Goal: Task Accomplishment & Management: Manage account settings

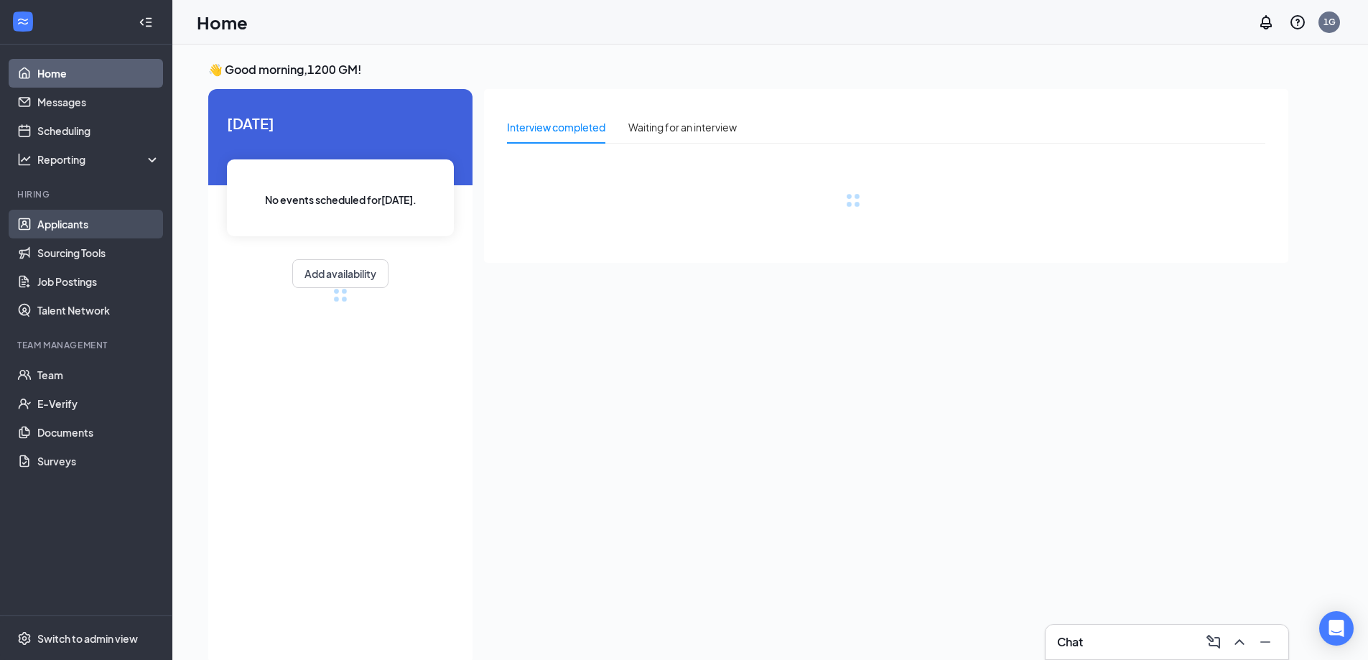
click at [93, 225] on link "Applicants" at bounding box center [98, 224] width 123 height 29
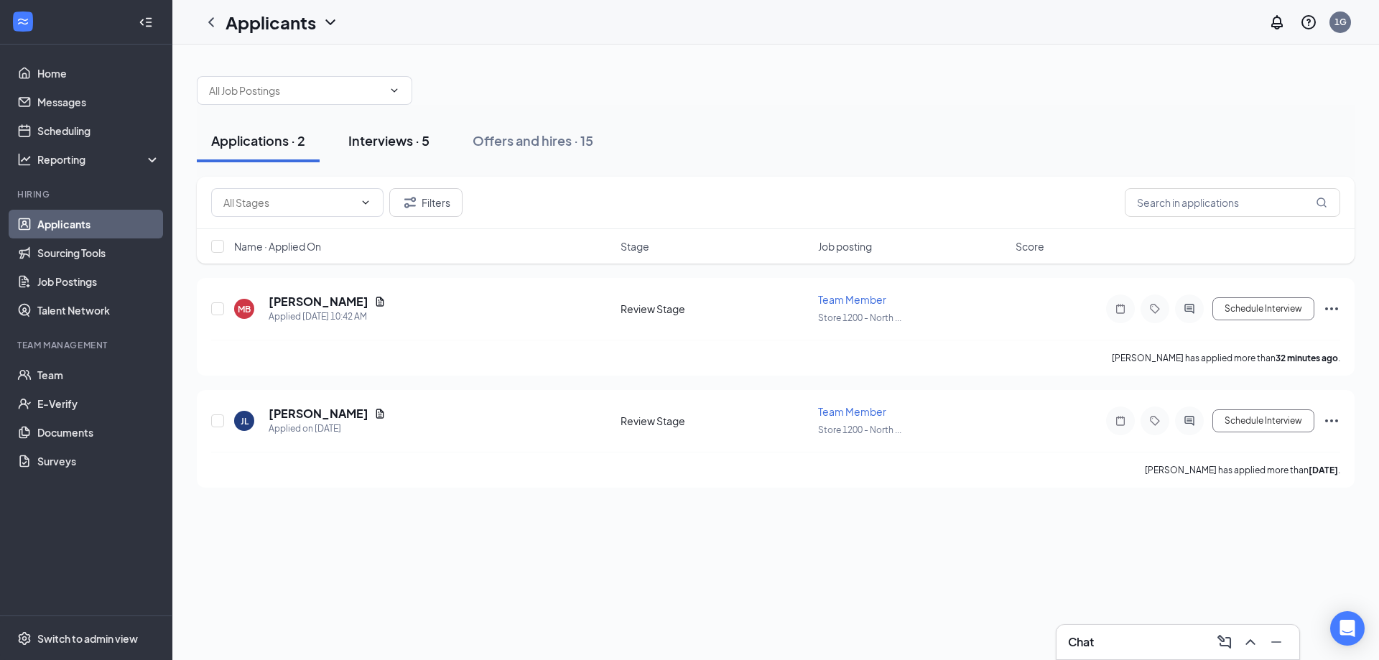
click at [406, 144] on div "Interviews · 5" at bounding box center [388, 140] width 81 height 18
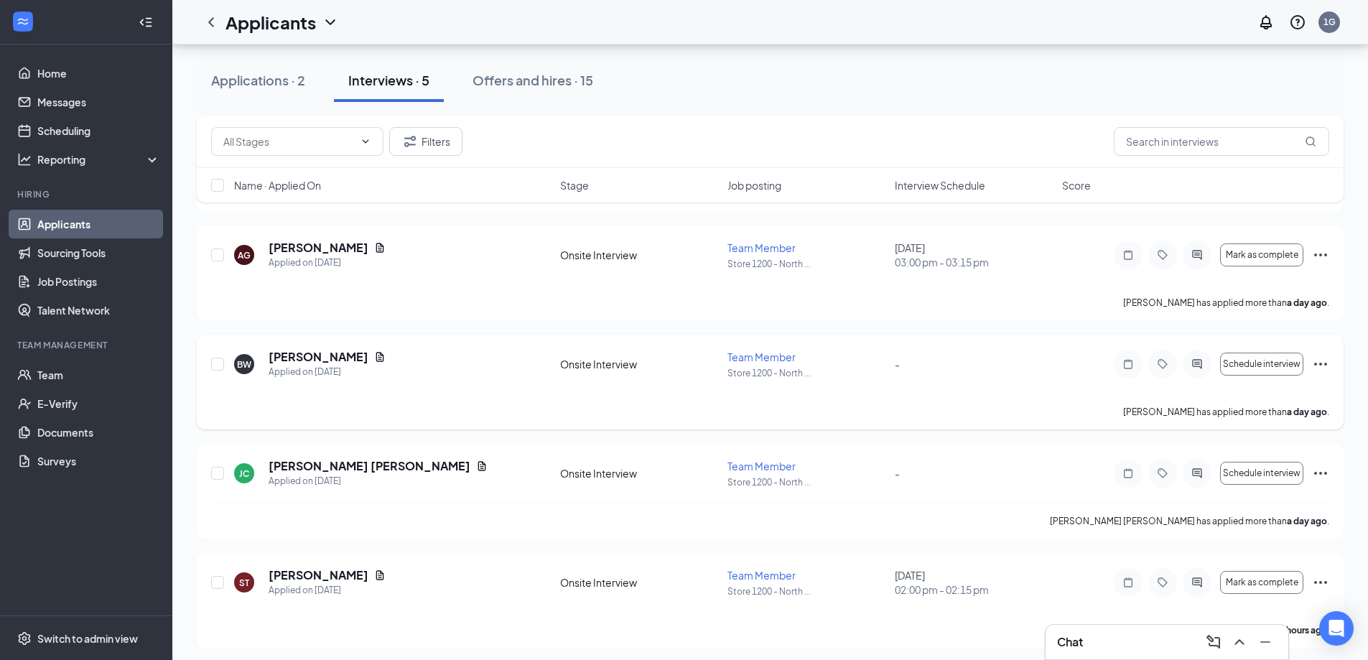
scroll to position [167, 0]
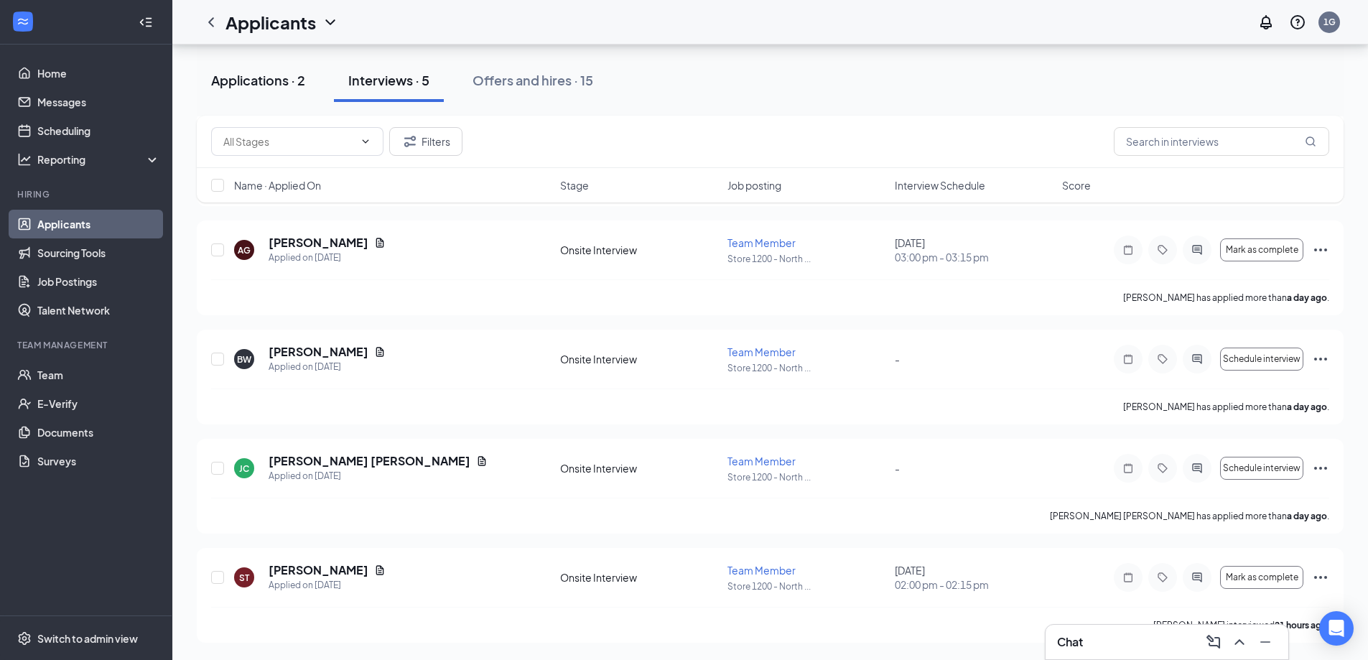
click at [256, 80] on div "Applications · 2" at bounding box center [258, 80] width 94 height 18
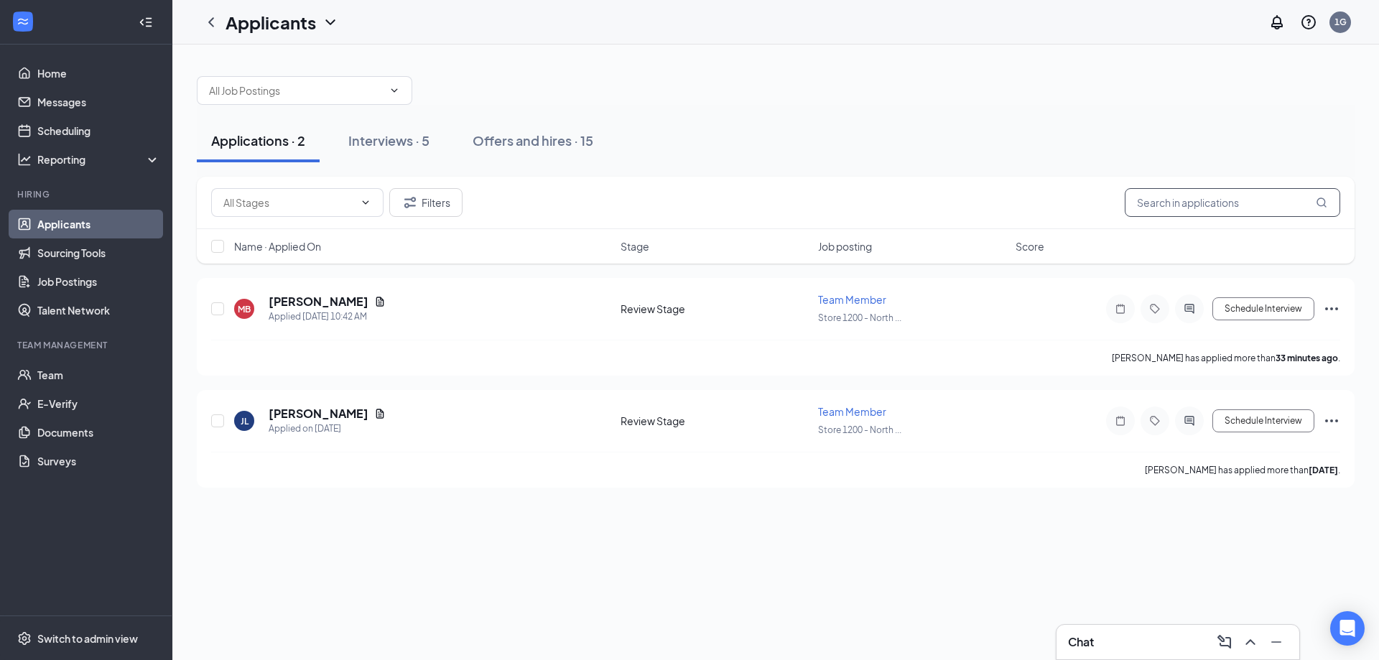
click at [1167, 196] on input "text" at bounding box center [1231, 202] width 215 height 29
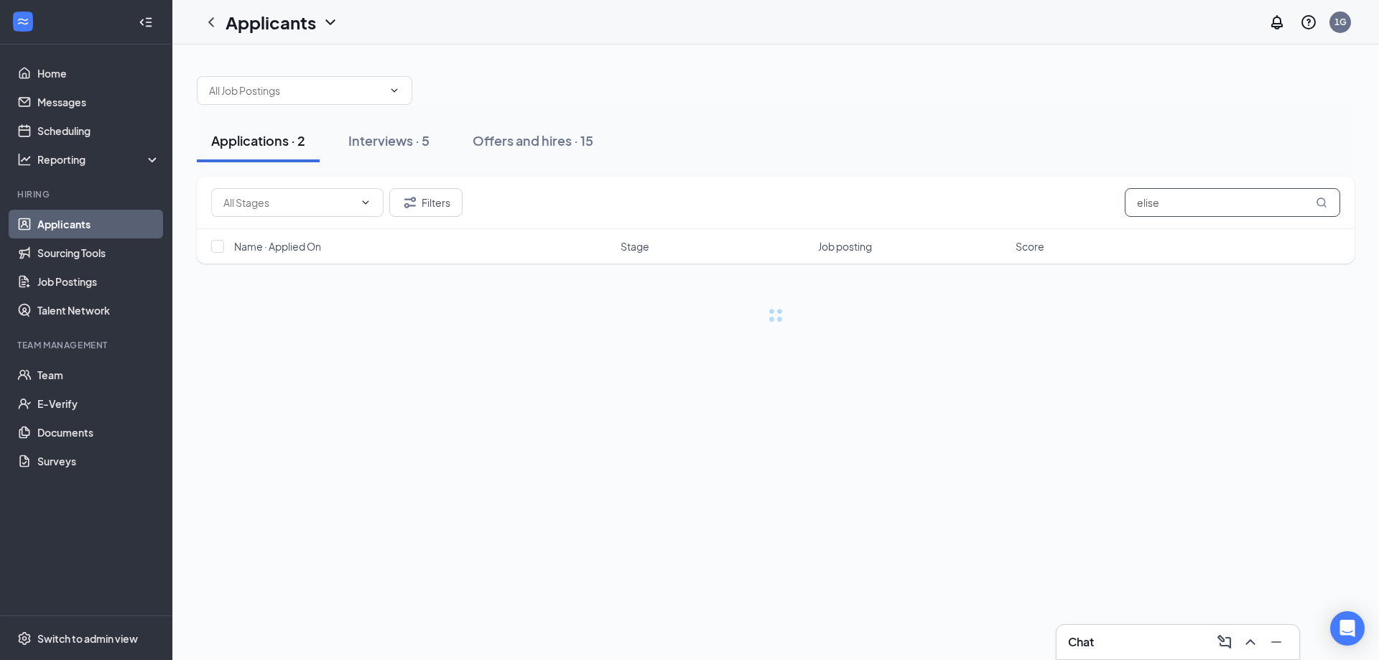
type input "elise"
click at [428, 477] on div "Applications · 2 Interviews · 5 Offers and hires · 15 Filters [PERSON_NAME] Nam…" at bounding box center [775, 352] width 1206 height 615
